Goal: Task Accomplishment & Management: Manage account settings

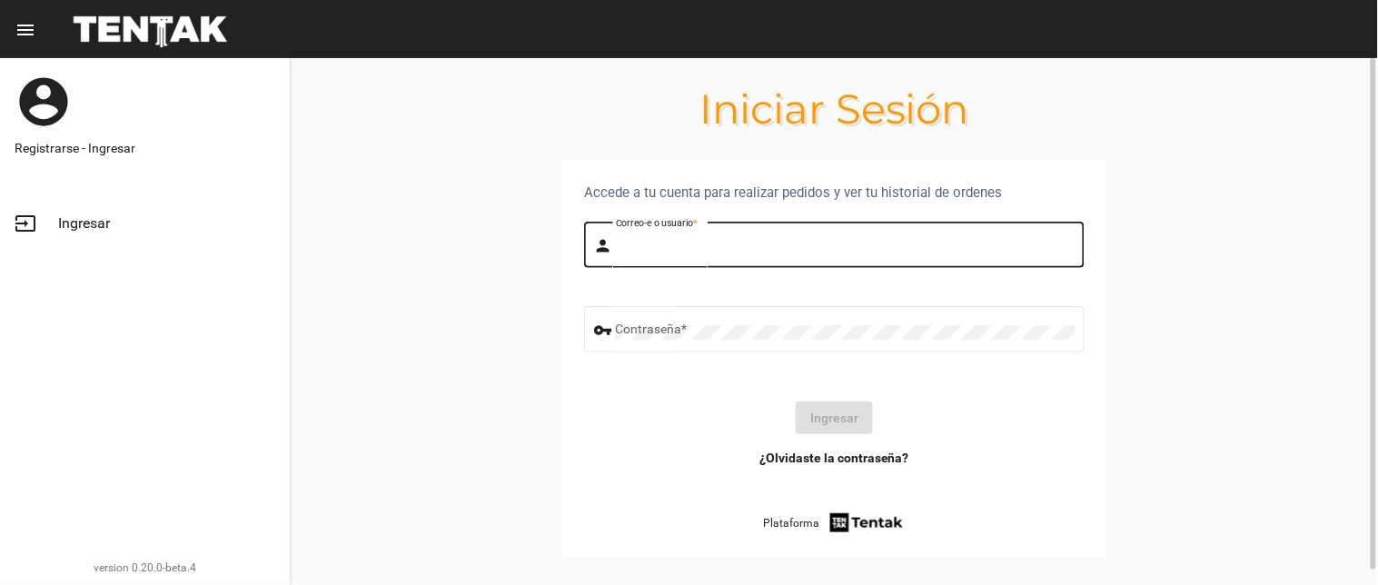
click at [665, 250] on input "Correo-e o usuario *" at bounding box center [846, 248] width 460 height 15
type input "flopyganora"
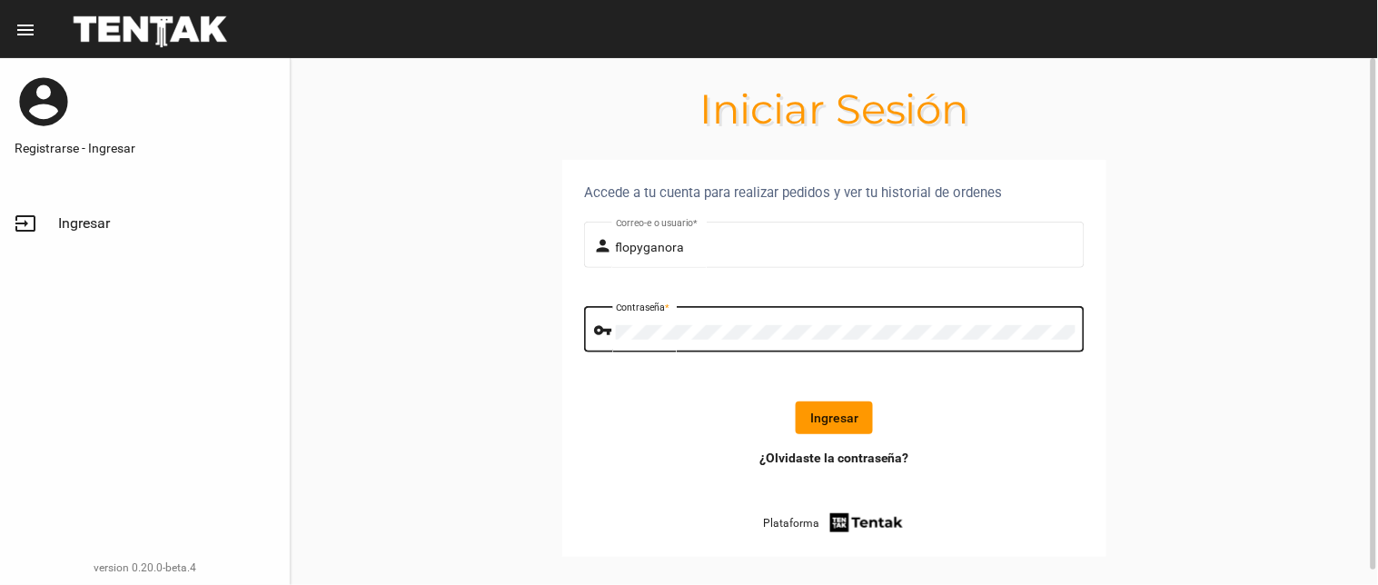
click button "Ingresar" at bounding box center [834, 418] width 77 height 33
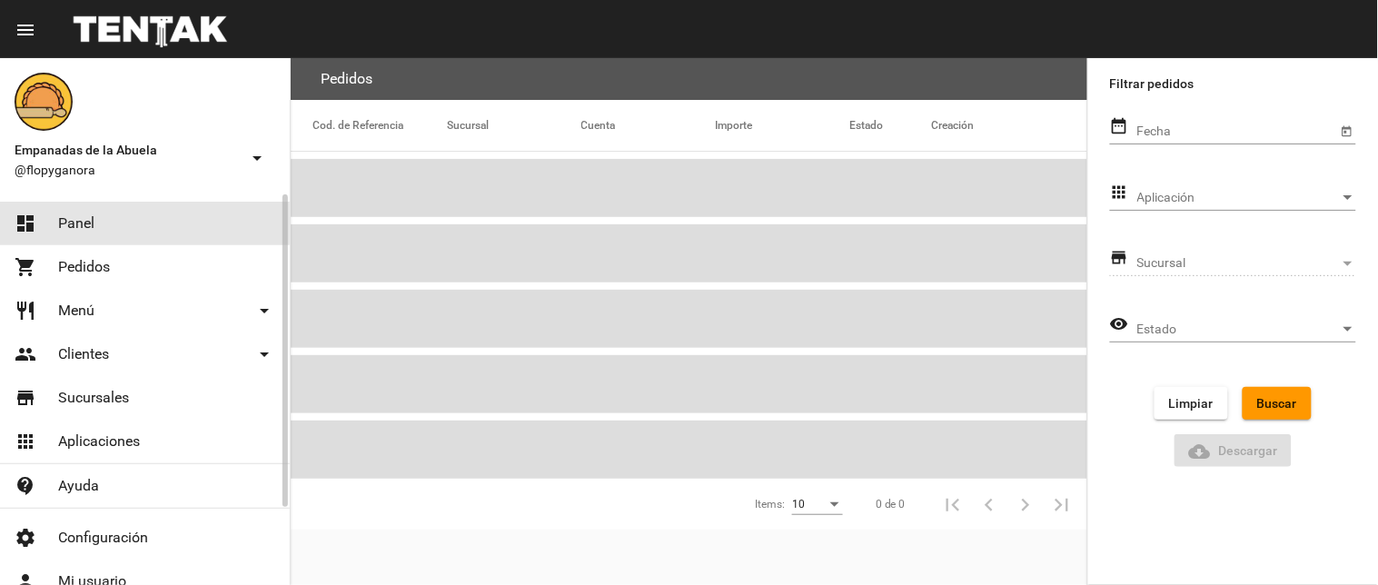
click at [121, 223] on link "dashboard Panel" at bounding box center [145, 224] width 290 height 44
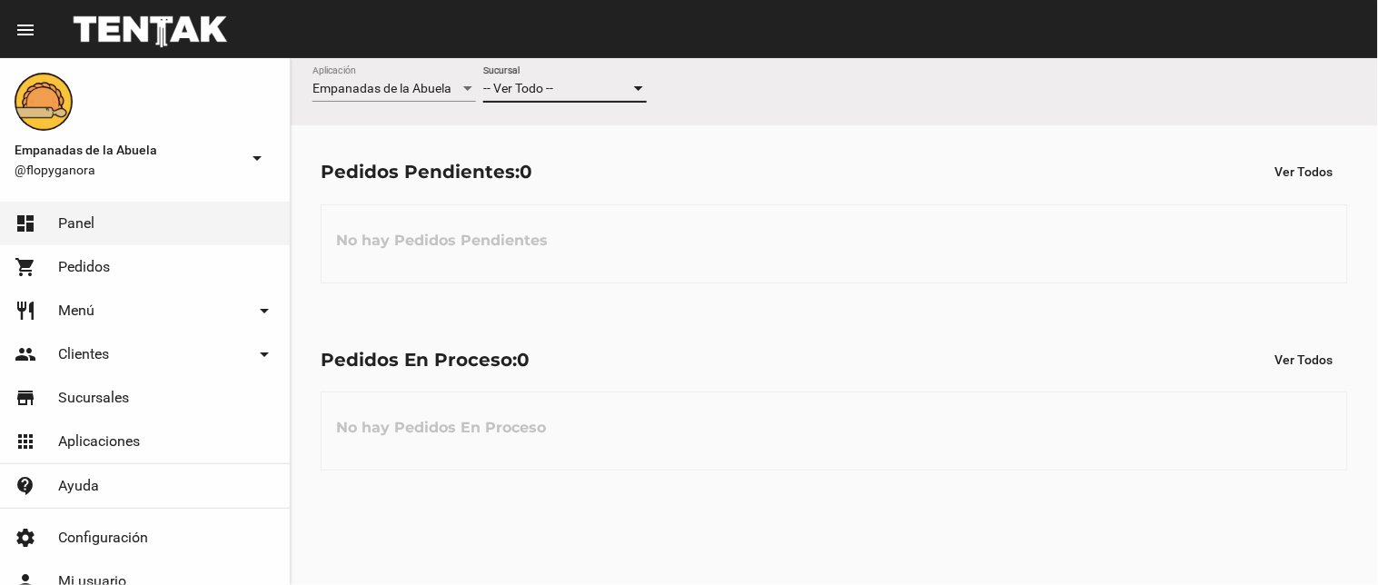
click at [613, 84] on div "-- Ver Todo --" at bounding box center [556, 89] width 147 height 15
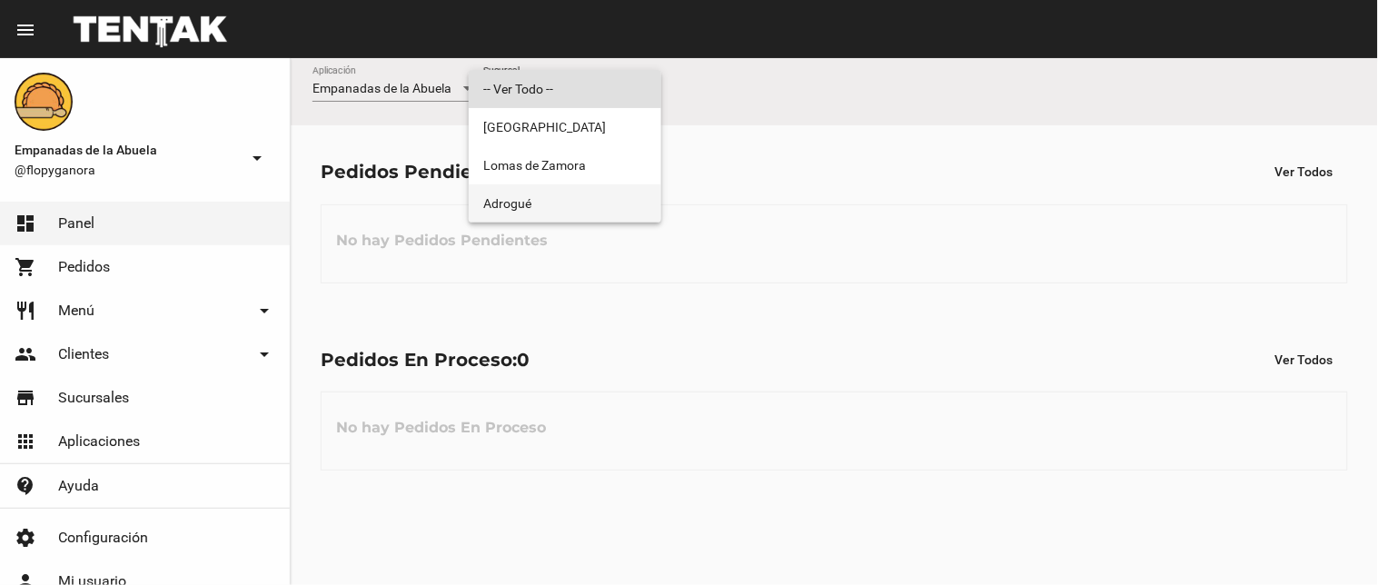
click at [595, 203] on span "Adrogué" at bounding box center [565, 203] width 164 height 38
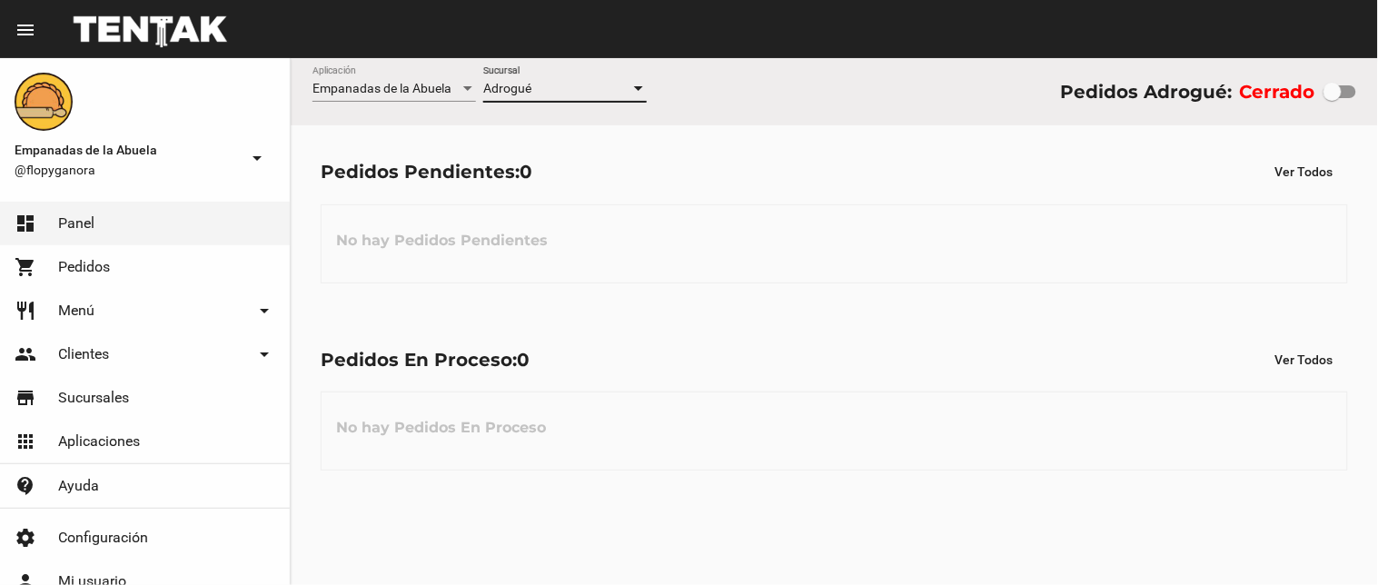
click at [1355, 93] on div at bounding box center [1340, 91] width 33 height 13
click at [1333, 98] on input "checkbox" at bounding box center [1332, 98] width 1 height 1
checkbox input "true"
